Goal: Transaction & Acquisition: Download file/media

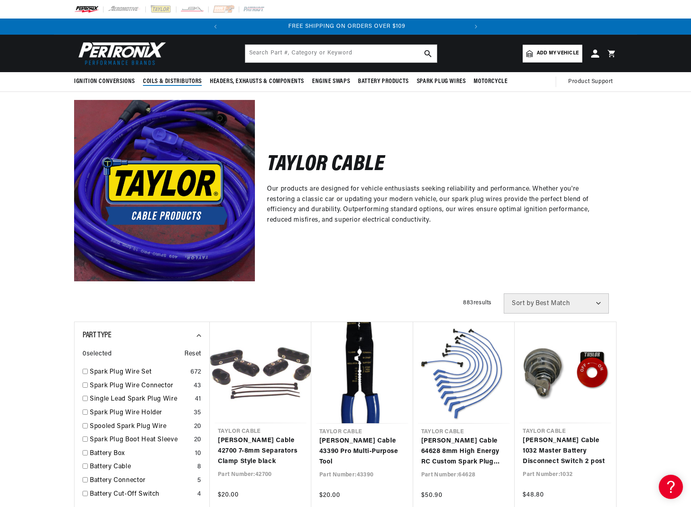
scroll to position [0, 244]
click at [85, 371] on input "checkbox" at bounding box center [85, 371] width 5 height 5
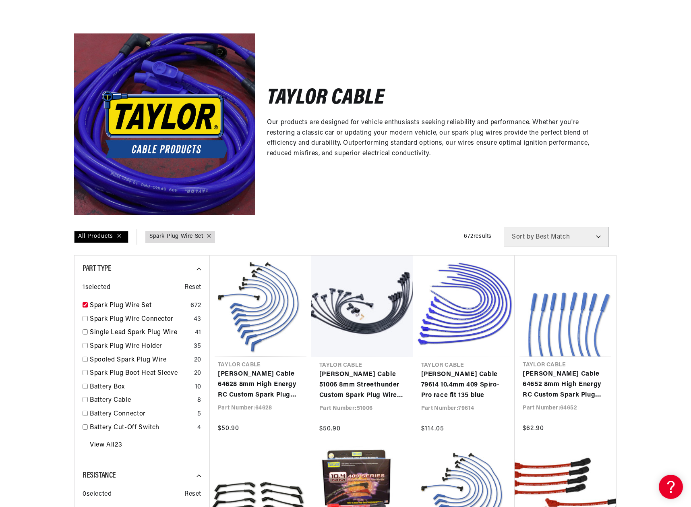
scroll to position [242, 0]
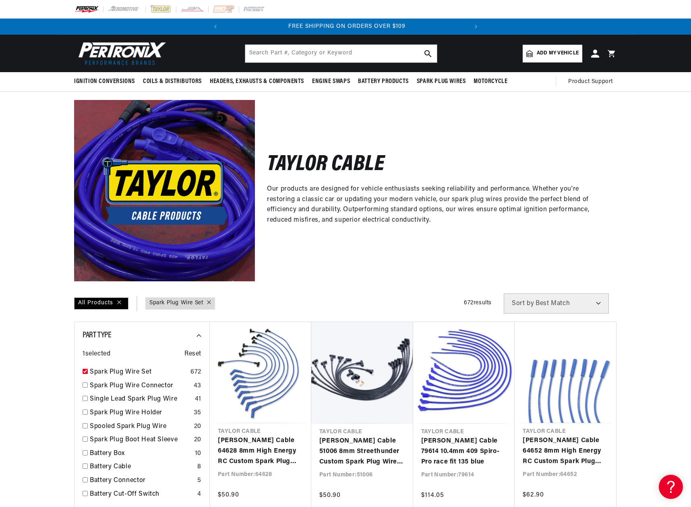
scroll to position [0, 244]
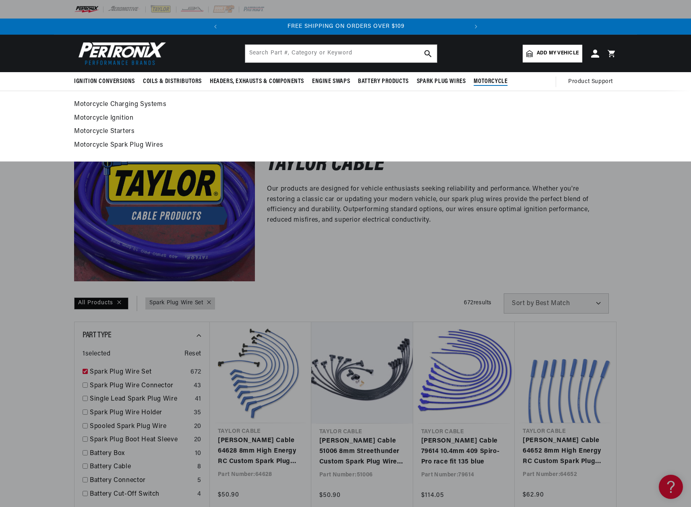
click at [482, 81] on span "Motorcycle" at bounding box center [491, 81] width 34 height 8
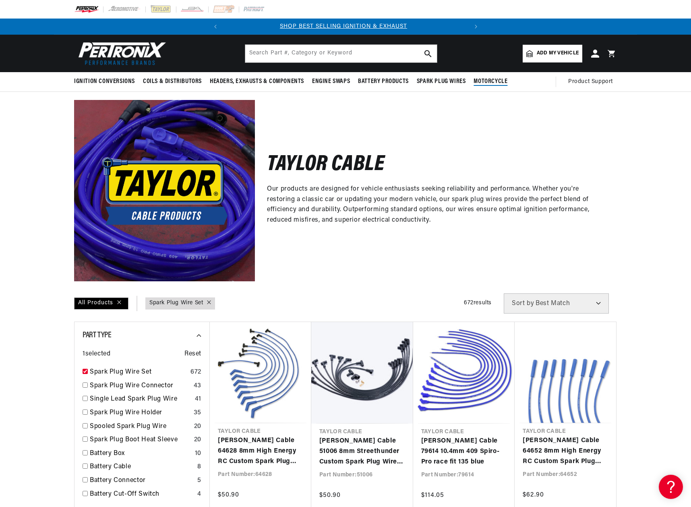
scroll to position [0, 0]
click at [489, 82] on span "Motorcycle" at bounding box center [491, 81] width 34 height 8
click at [85, 370] on input "checkbox" at bounding box center [85, 371] width 5 height 5
checkbox input "false"
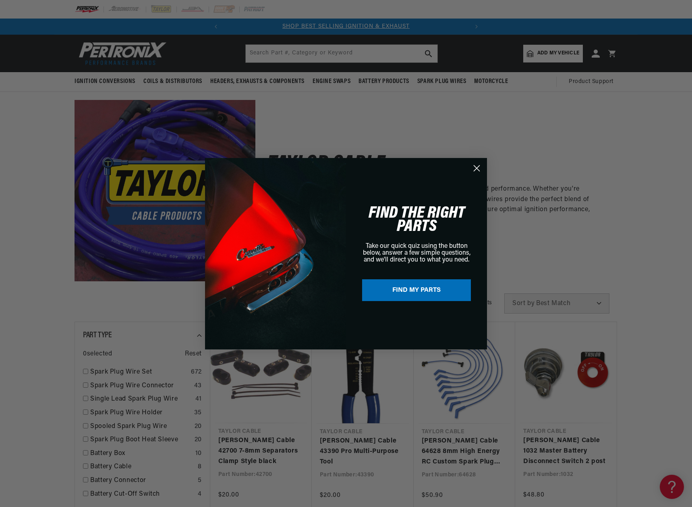
click at [475, 170] on icon "Close dialog" at bounding box center [477, 168] width 6 height 6
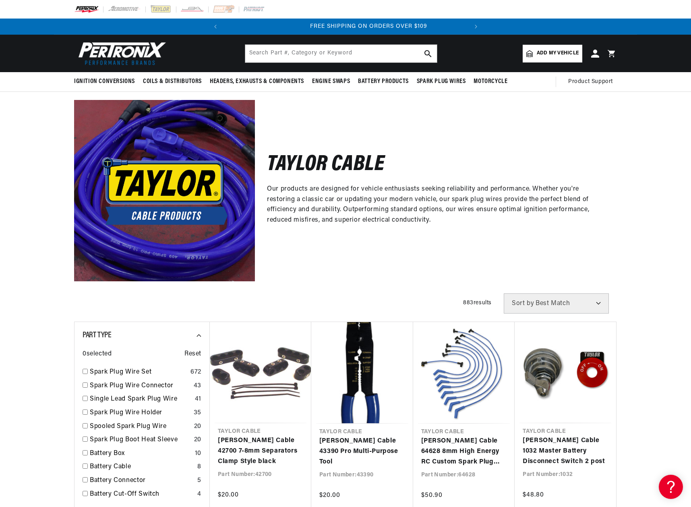
scroll to position [0, 244]
drag, startPoint x: 691, startPoint y: 102, endPoint x: 691, endPoint y: 136, distance: 34.7
click at [691, 136] on div "Taylor Cable Our products are designed for vehicle enthusiasts seeking reliabil…" at bounding box center [345, 186] width 691 height 189
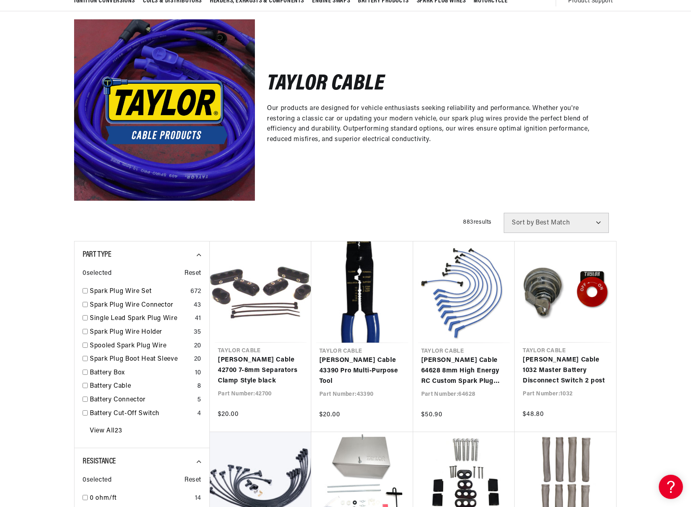
scroll to position [0, 0]
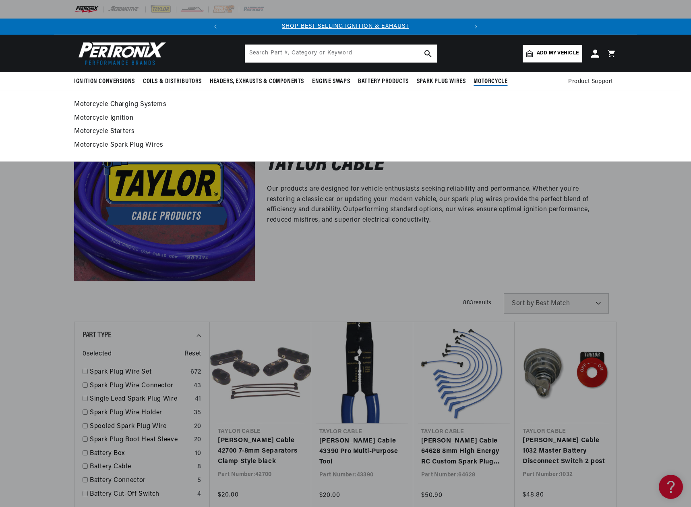
click at [102, 146] on link "Motorcycle Spark Plug Wires" at bounding box center [345, 145] width 543 height 11
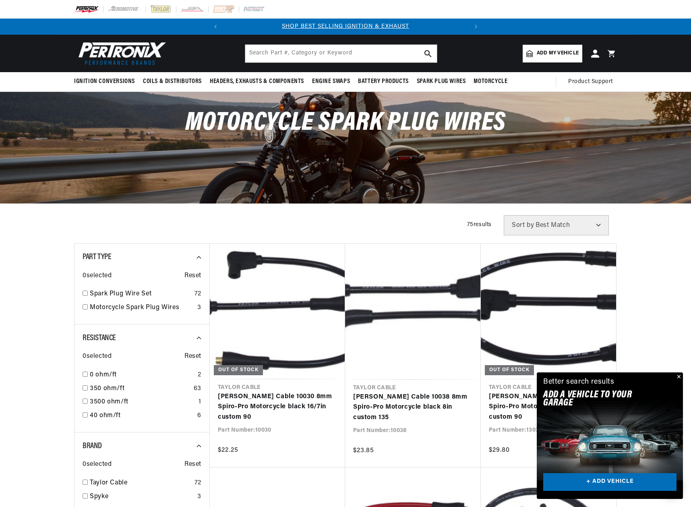
click at [680, 374] on button "Close" at bounding box center [679, 377] width 10 height 10
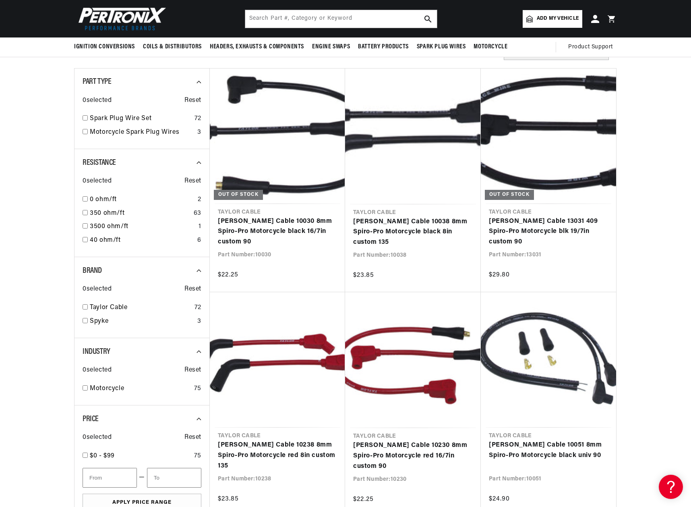
scroll to position [161, 0]
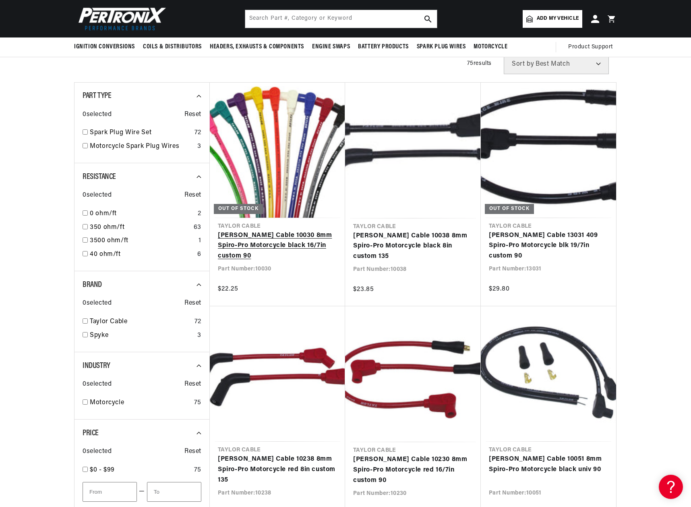
click at [283, 230] on link "[PERSON_NAME] Cable 10030 8mm Spiro-Pro Motorcycle black 16/7in custom 90" at bounding box center [277, 245] width 119 height 31
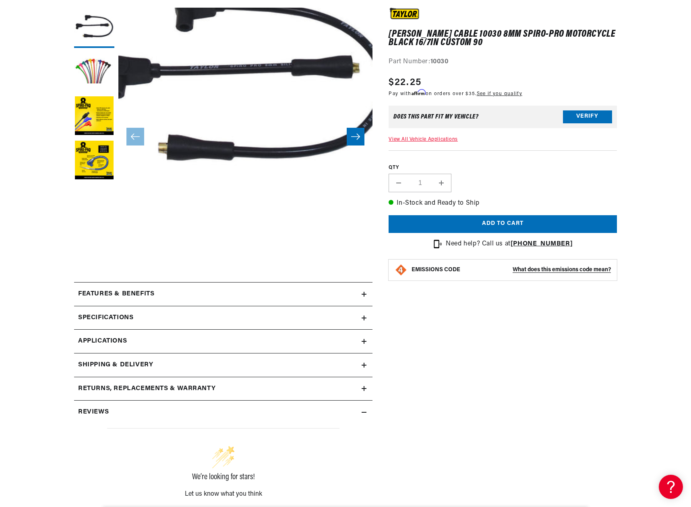
scroll to position [161, 0]
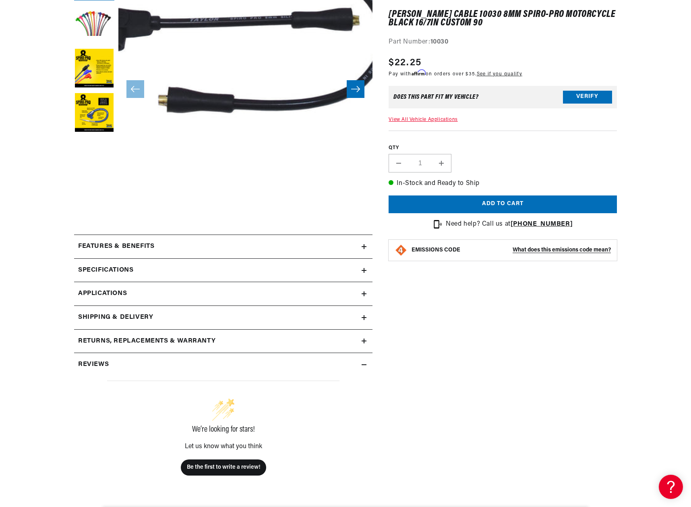
click at [362, 270] on icon at bounding box center [364, 270] width 5 height 5
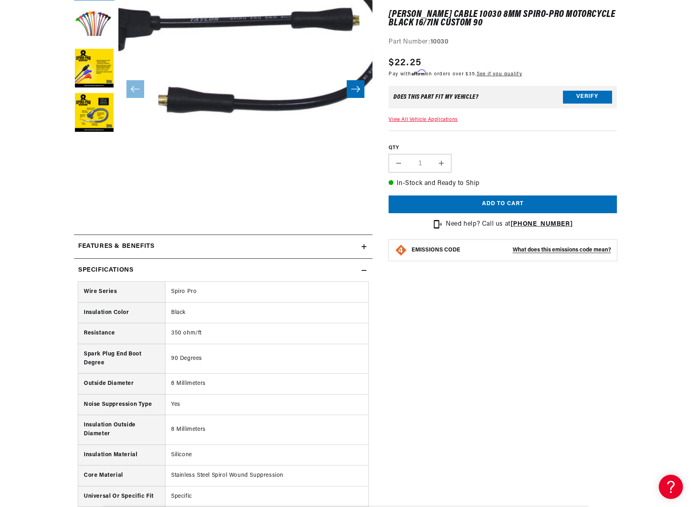
click at [362, 270] on icon at bounding box center [364, 270] width 5 height 5
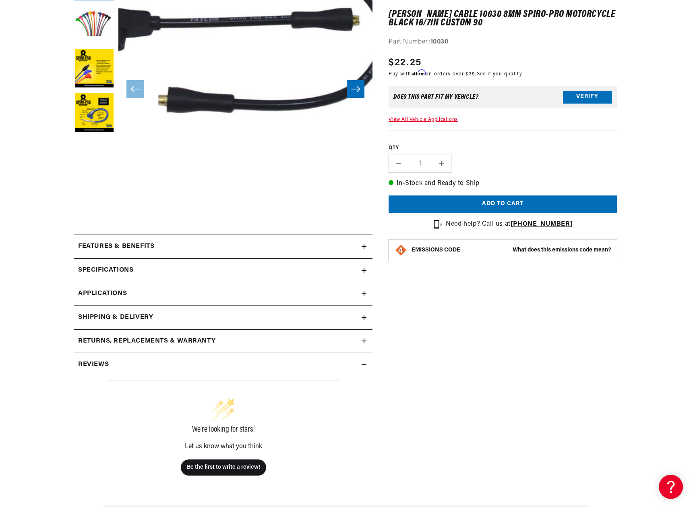
scroll to position [0, 244]
click at [362, 295] on icon at bounding box center [364, 293] width 5 height 5
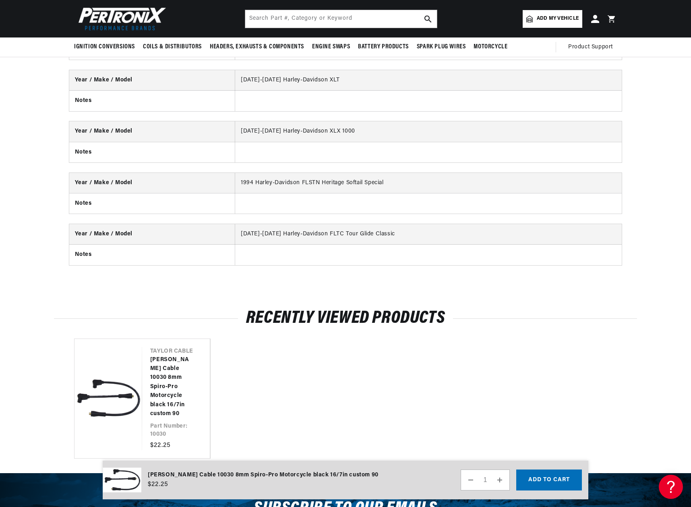
scroll to position [2508, 0]
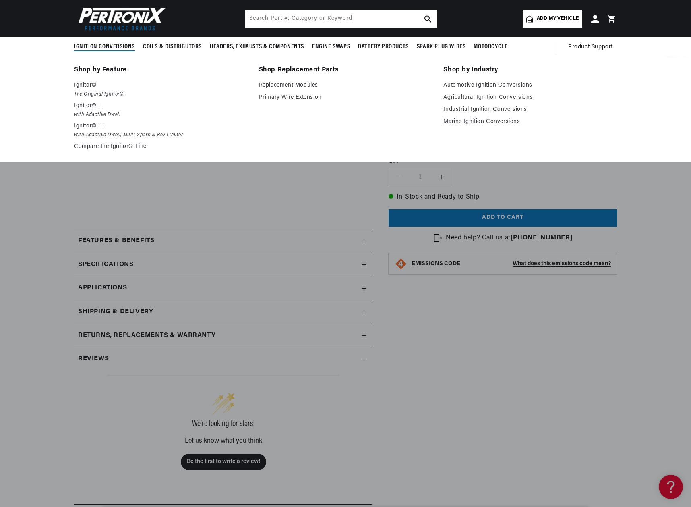
scroll to position [161, 0]
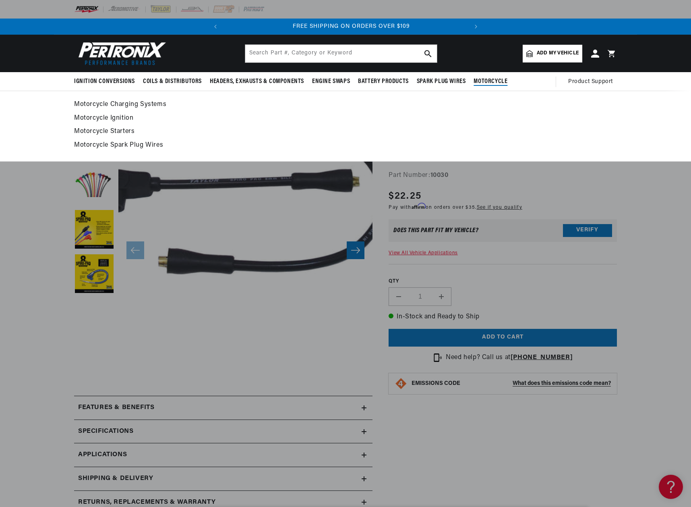
scroll to position [0, 244]
click at [111, 142] on link "Motorcycle Spark Plug Wires" at bounding box center [345, 145] width 543 height 11
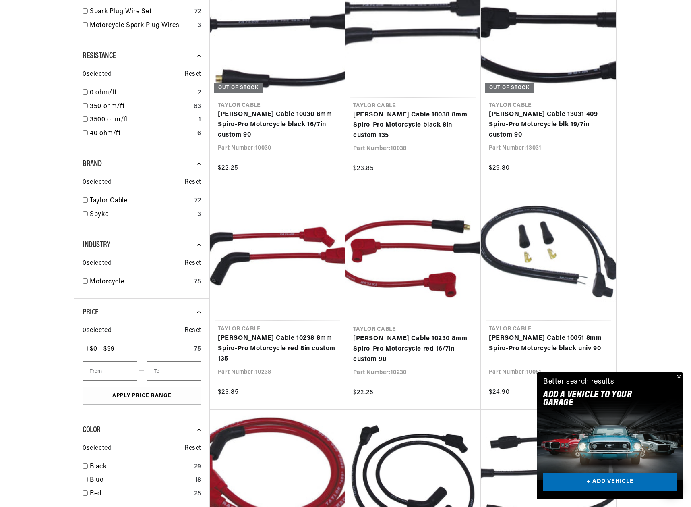
drag, startPoint x: 691, startPoint y: 151, endPoint x: 691, endPoint y: 183, distance: 32.2
click at [691, 183] on div at bounding box center [345, 416] width 691 height 967
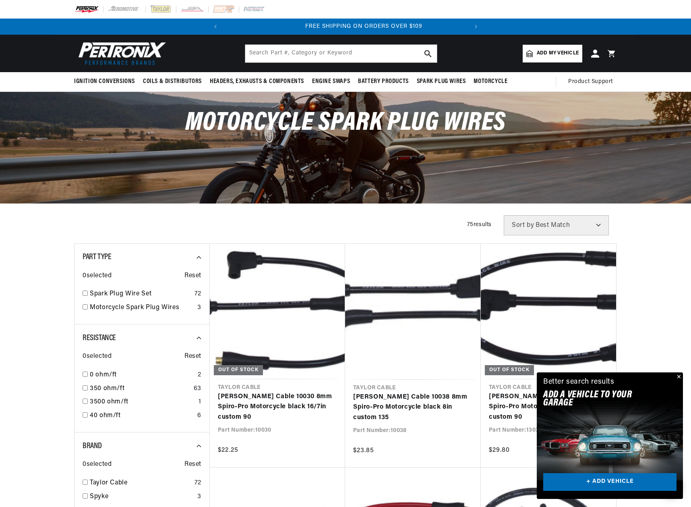
scroll to position [0, 244]
click at [678, 377] on button "Close" at bounding box center [679, 377] width 10 height 10
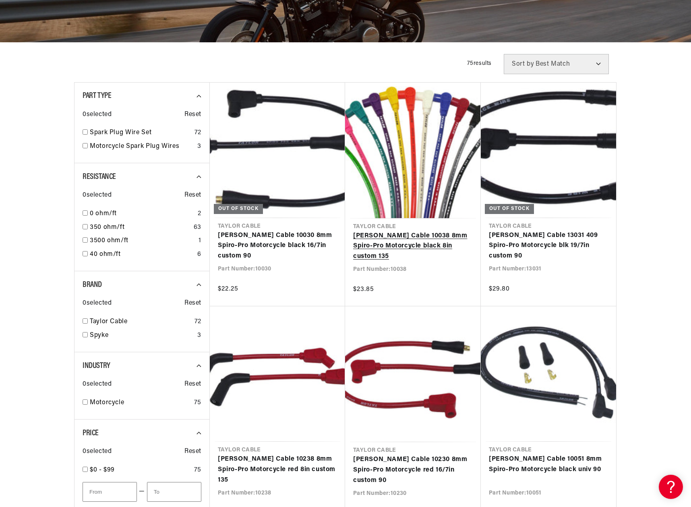
click at [411, 231] on link "Taylor Cable 10038 8mm Spiro-Pro Motorcycle black 8in custom 135" at bounding box center [413, 246] width 120 height 31
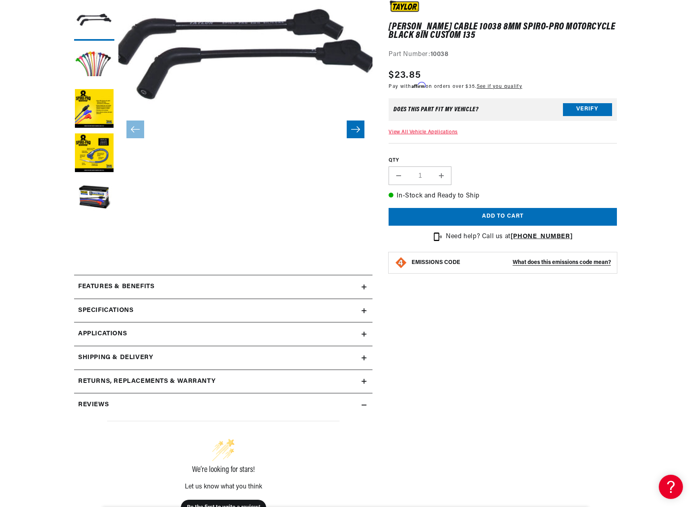
scroll to position [0, 244]
click at [364, 334] on icon at bounding box center [364, 334] width 0 height 5
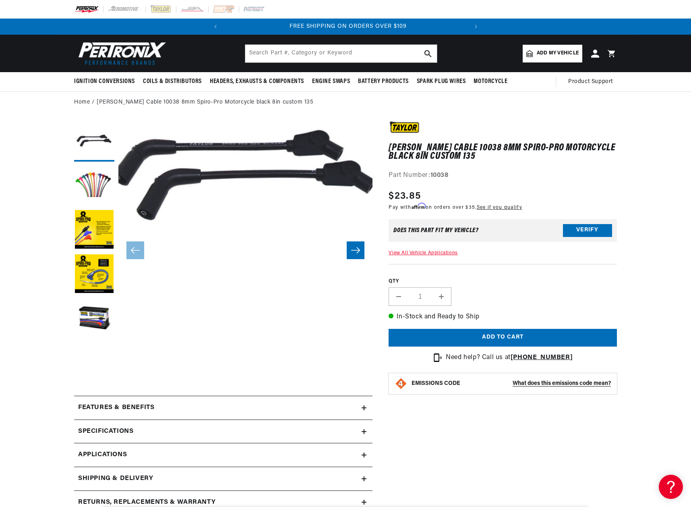
scroll to position [0, 244]
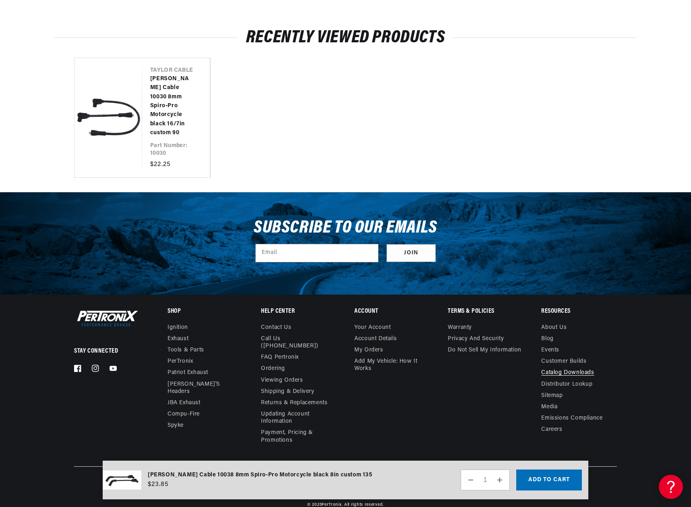
click at [561, 367] on link "Catalog Downloads" at bounding box center [568, 372] width 53 height 11
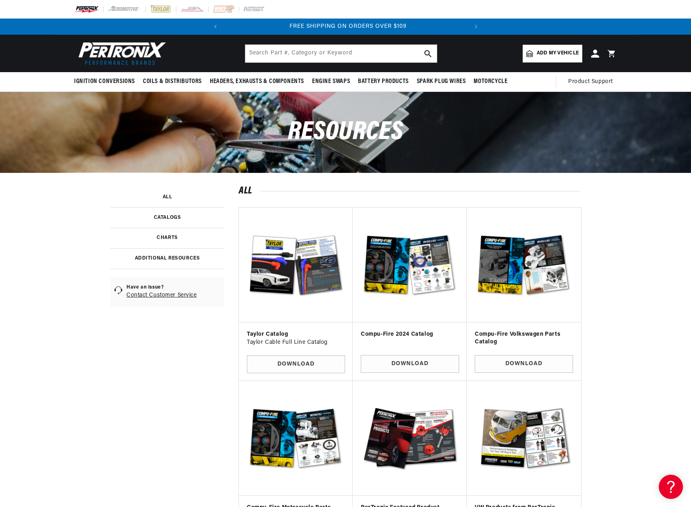
scroll to position [0, 244]
click at [282, 263] on img at bounding box center [295, 264] width 101 height 101
click at [308, 274] on img at bounding box center [295, 264] width 101 height 101
click at [295, 362] on link "Download" at bounding box center [296, 364] width 98 height 18
